Goal: Task Accomplishment & Management: Use online tool/utility

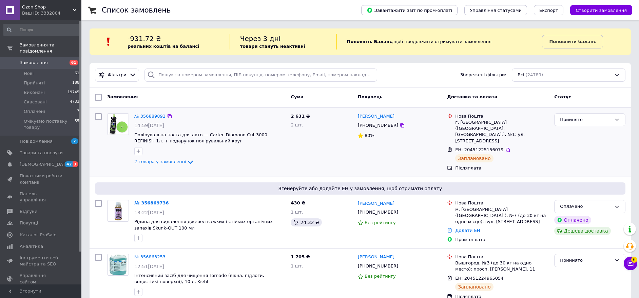
scroll to position [42, 0]
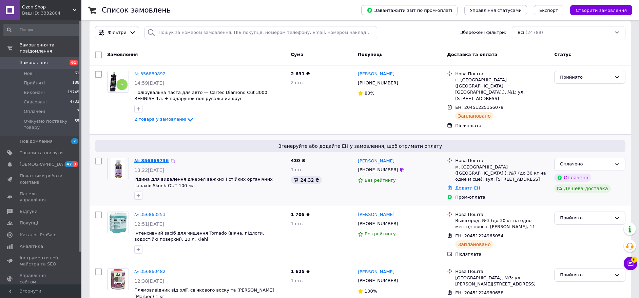
click at [146, 158] on link "№ 356869736" at bounding box center [151, 160] width 35 height 5
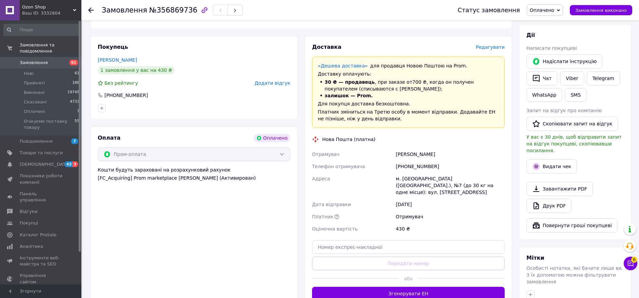
scroll to position [197, 0]
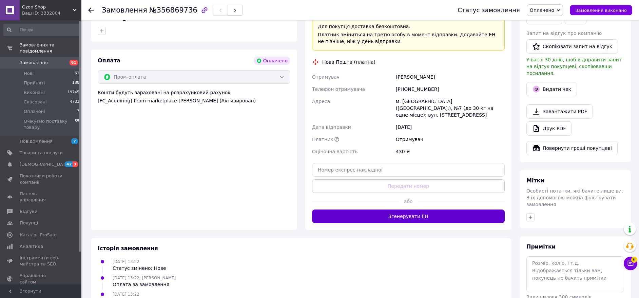
click at [412, 210] on button "Згенерувати ЕН" at bounding box center [408, 217] width 193 height 14
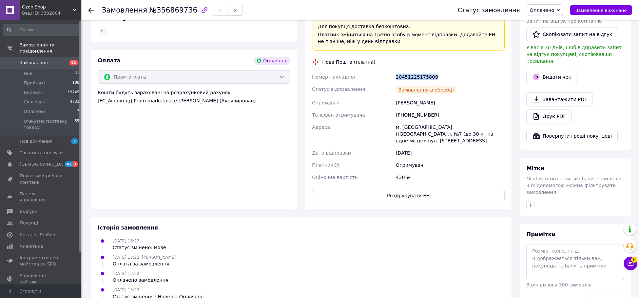
drag, startPoint x: 395, startPoint y: 76, endPoint x: 435, endPoint y: 74, distance: 39.4
click at [435, 74] on div "20451225175809" at bounding box center [450, 77] width 112 height 12
copy div "20451225175809"
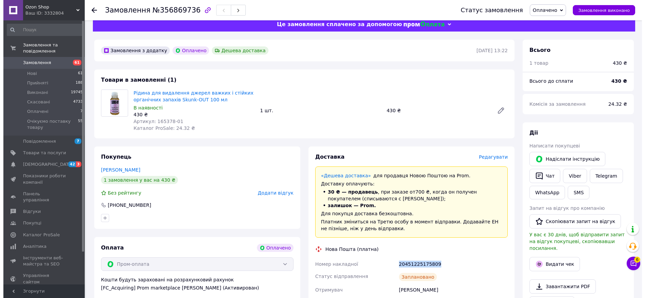
scroll to position [0, 0]
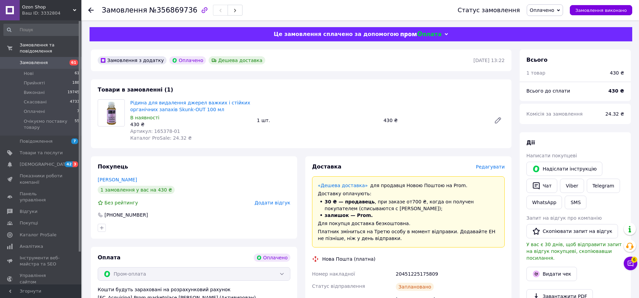
click at [88, 11] on icon at bounding box center [90, 9] width 5 height 5
